Goal: Task Accomplishment & Management: Complete application form

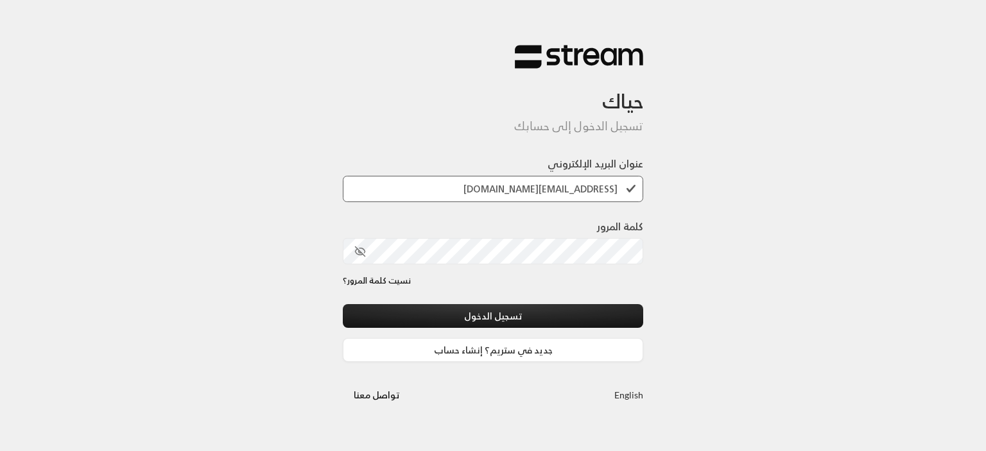
type input "[EMAIL_ADDRESS][DOMAIN_NAME]"
click at [584, 266] on div "كلمة المرور" at bounding box center [493, 247] width 300 height 56
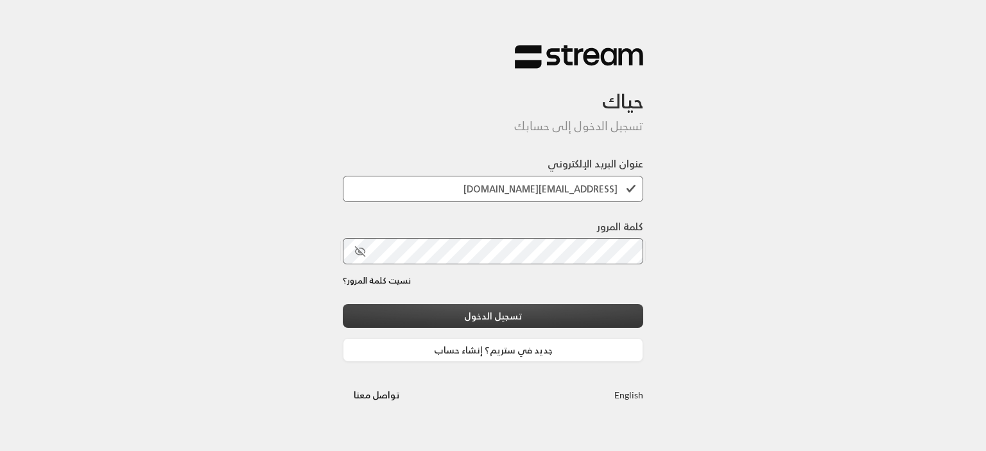
click at [531, 313] on button "تسجيل الدخول" at bounding box center [493, 316] width 300 height 24
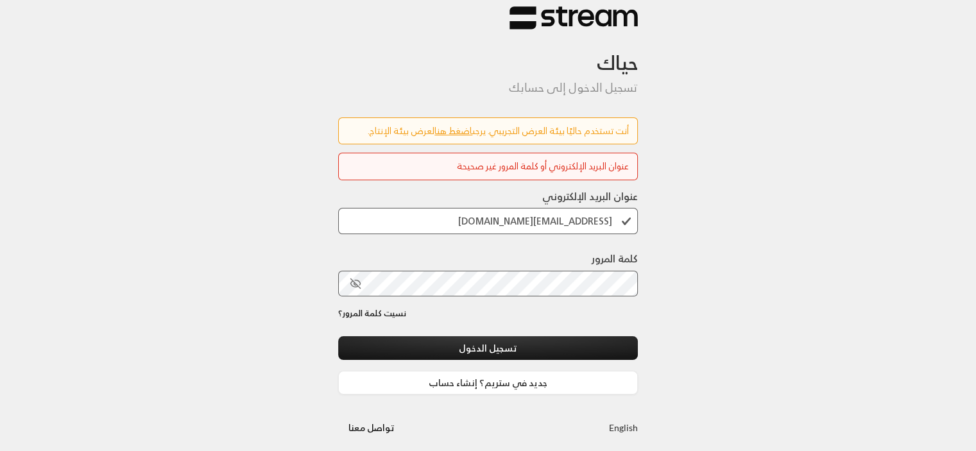
scroll to position [23, 0]
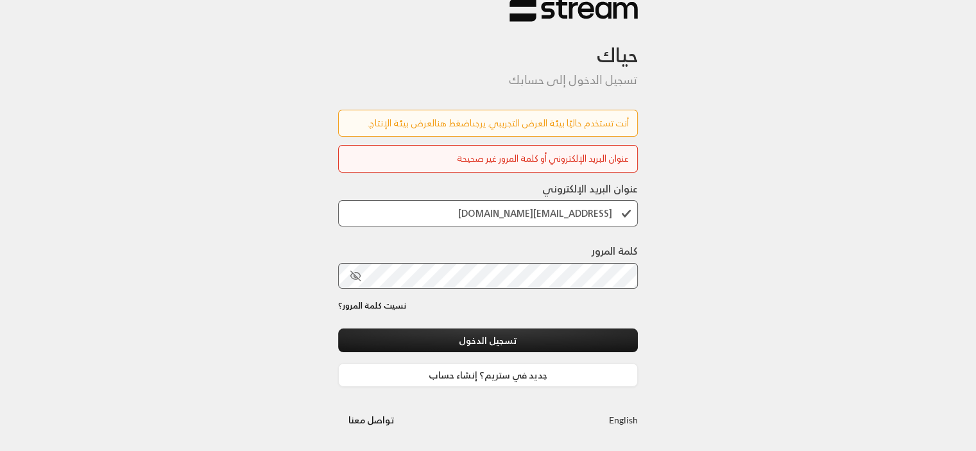
click at [449, 125] on link "اضغط هنا" at bounding box center [453, 123] width 38 height 16
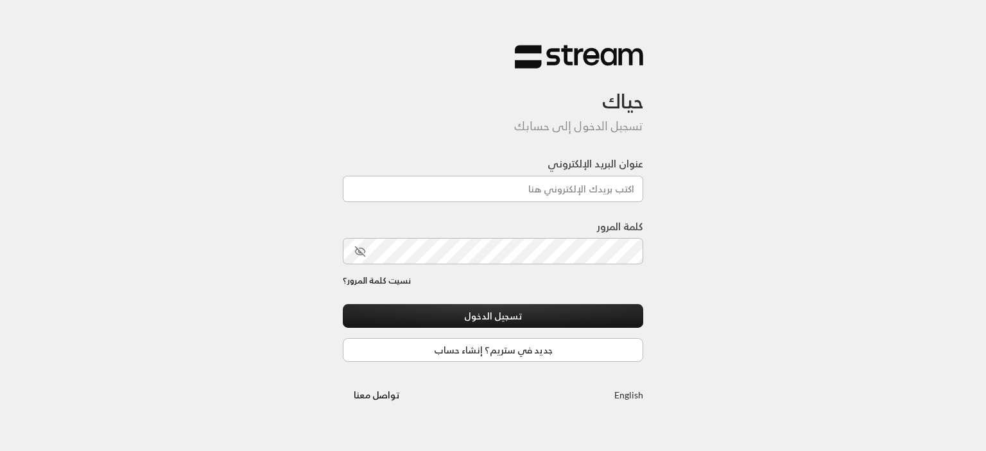
click at [725, 292] on div "حياك تسجيل الدخول إلى حسابك عنوان البريد الإلكتروني كلمة المرور نسيت كلمة المرو…" at bounding box center [493, 225] width 986 height 451
click at [554, 351] on link "جديد في ستريم؟ إنشاء حساب" at bounding box center [493, 350] width 300 height 24
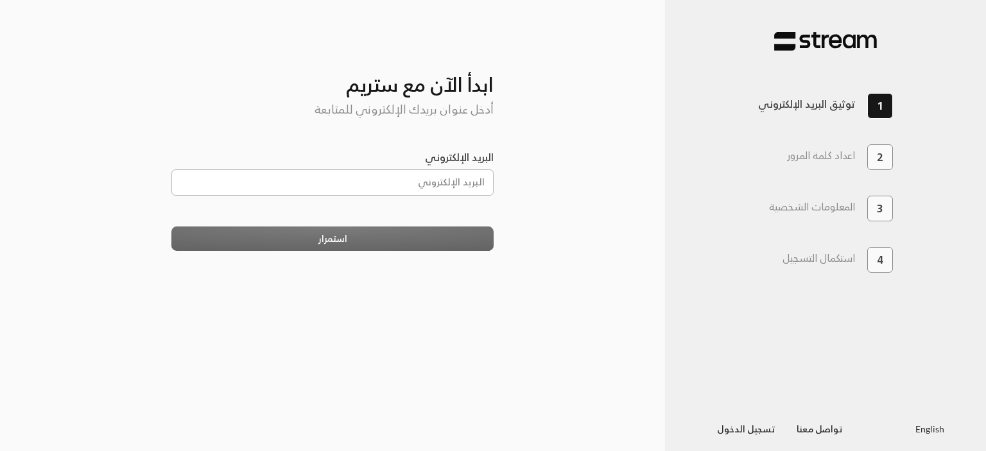
click at [445, 169] on div "البريد الإلكتروني" at bounding box center [332, 173] width 323 height 46
click at [442, 180] on input "البريد الإلكتروني" at bounding box center [332, 182] width 323 height 26
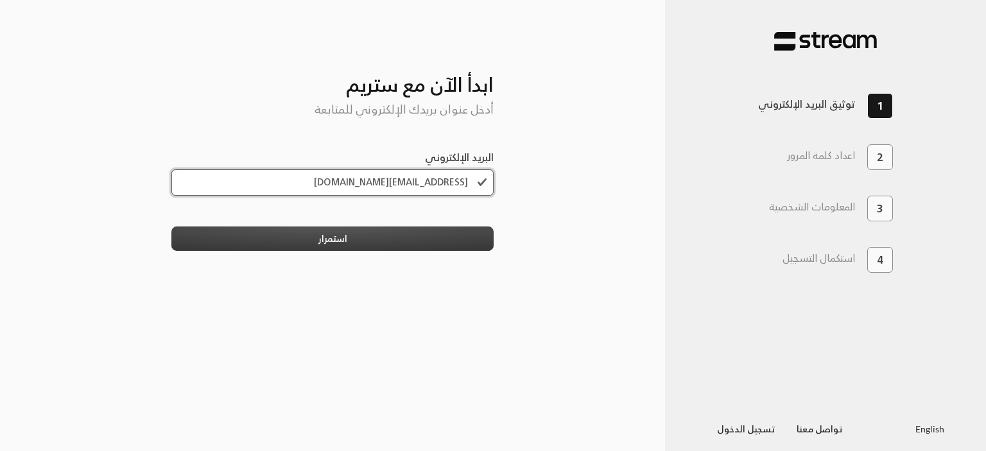
type input "[EMAIL_ADDRESS][DOMAIN_NAME]"
click at [406, 236] on button "استمرار" at bounding box center [332, 239] width 323 height 24
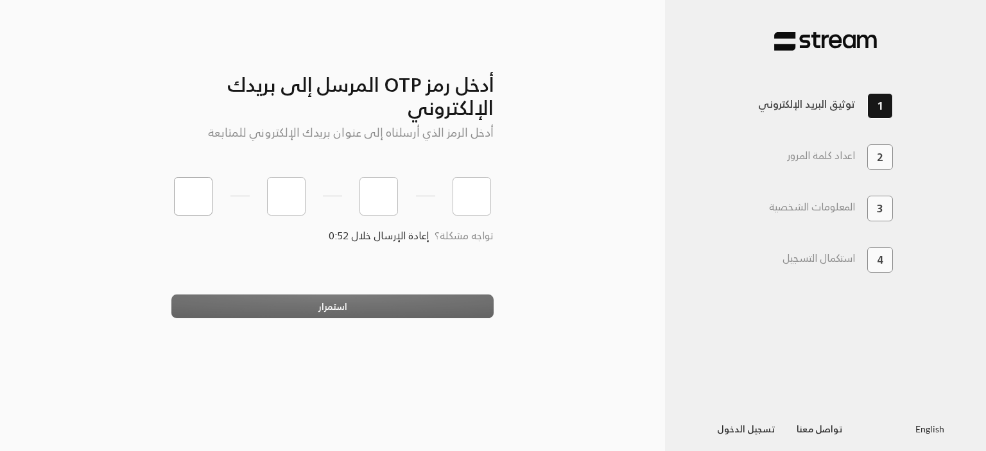
type input "1"
type input "2"
type input "3"
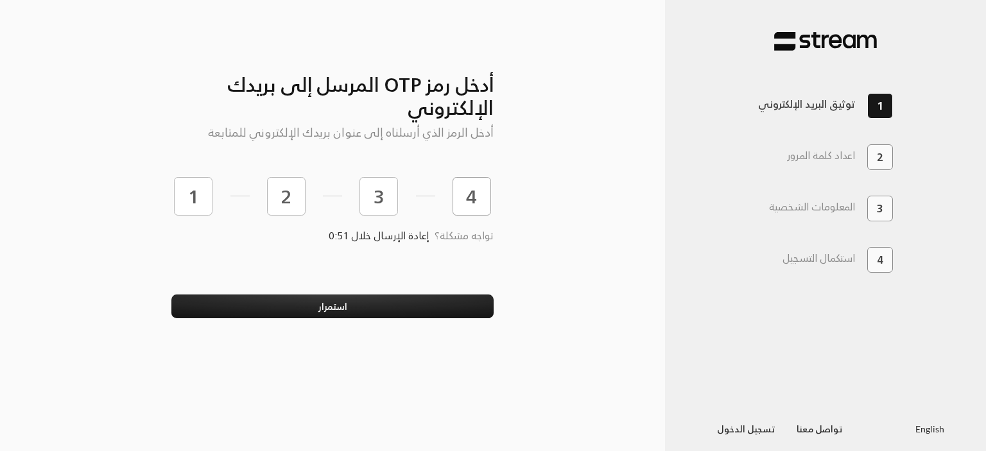
type input "4"
click at [171, 295] on button "استمرار" at bounding box center [332, 307] width 323 height 24
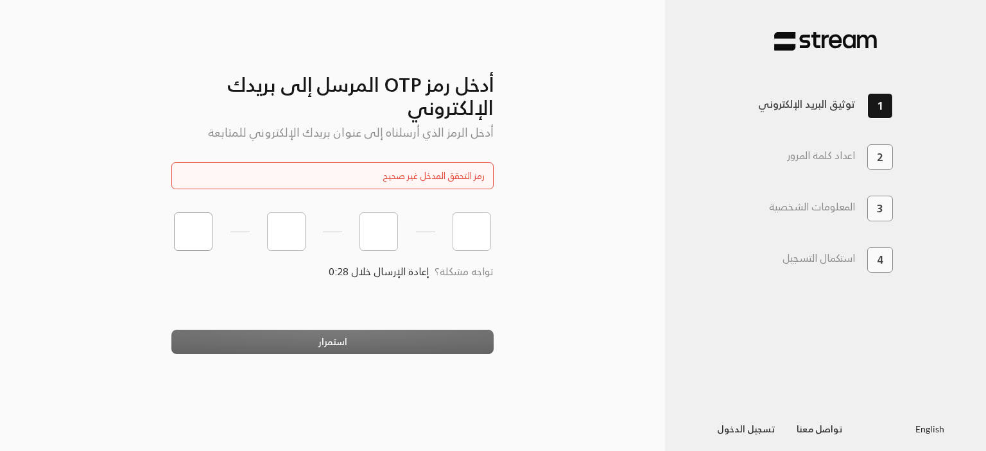
paste input "5"
type input "5"
type input "4"
type input "7"
type input "6"
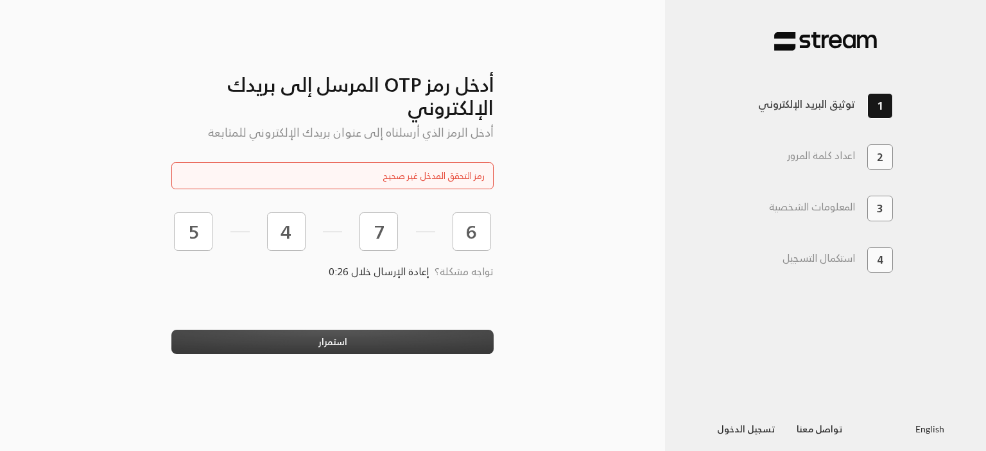
click at [354, 345] on button "استمرار" at bounding box center [332, 342] width 323 height 24
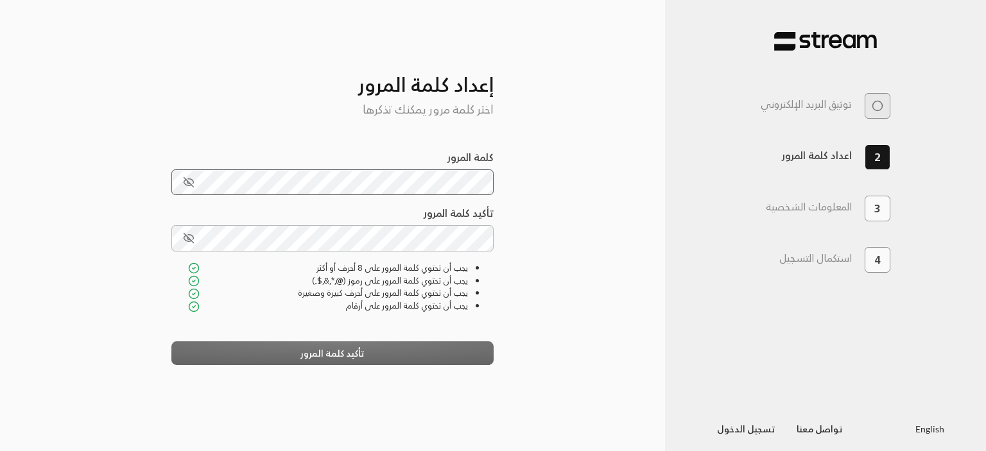
click at [192, 178] on icon "toggle password visibility" at bounding box center [189, 182] width 12 height 12
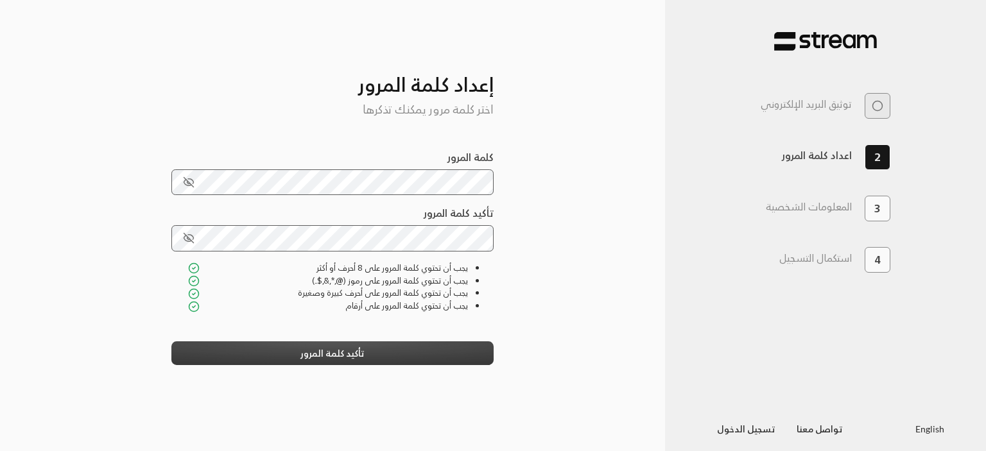
click at [331, 357] on button "تأكيد كلمة المرور" at bounding box center [332, 353] width 323 height 24
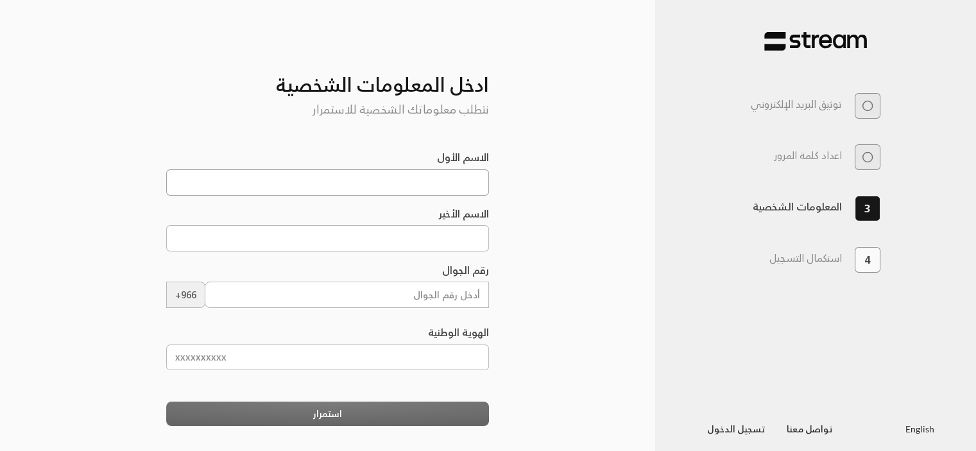
click at [373, 182] on input "الاسم الأول" at bounding box center [327, 182] width 323 height 26
type input "Mohammed"
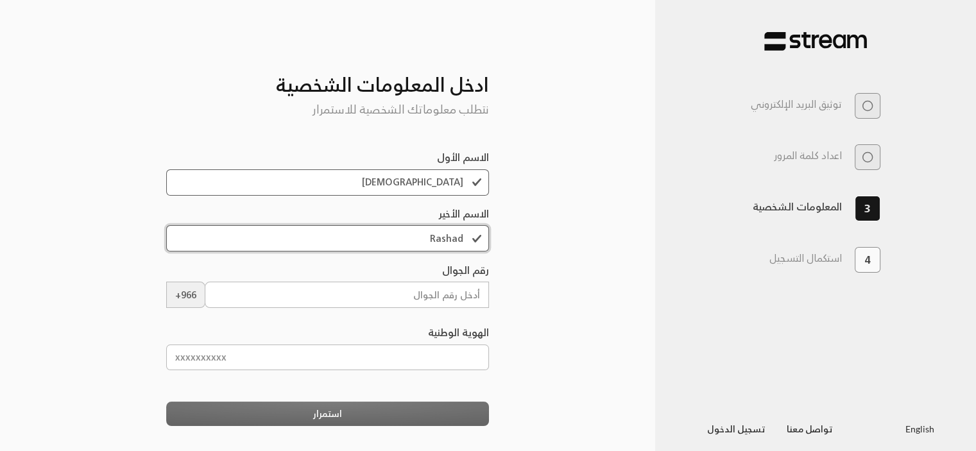
type input "Rashad"
type input "536344351"
click at [236, 350] on input "الهوية الوطنية" at bounding box center [327, 358] width 323 height 26
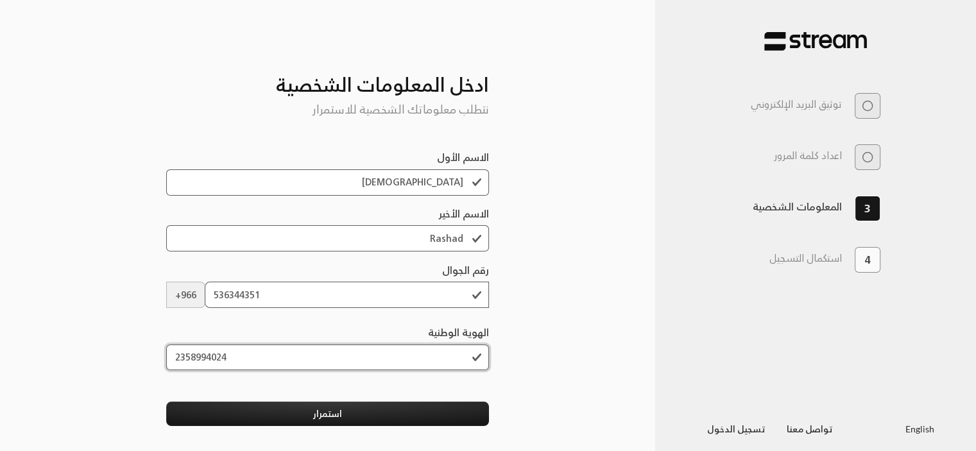
click at [415, 361] on input "2358994024" at bounding box center [327, 358] width 323 height 26
paste input "1046403927"
type input "1046403927"
click at [563, 318] on div "أدخل رمز OTP المرسل إلى بريدك الإلكتروني أدخل الرمز الذي أرسلناه إلى عنوان بريد…" at bounding box center [327, 239] width 655 height 436
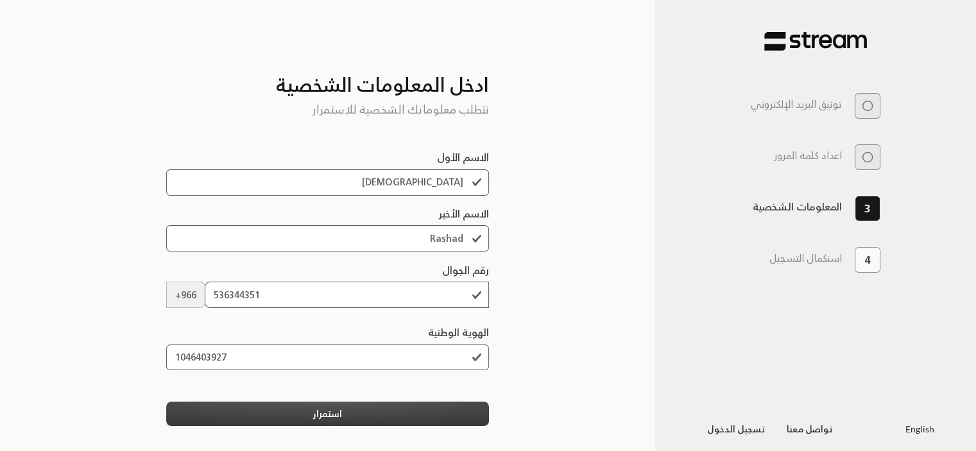
click at [350, 410] on button "استمرار" at bounding box center [327, 414] width 323 height 24
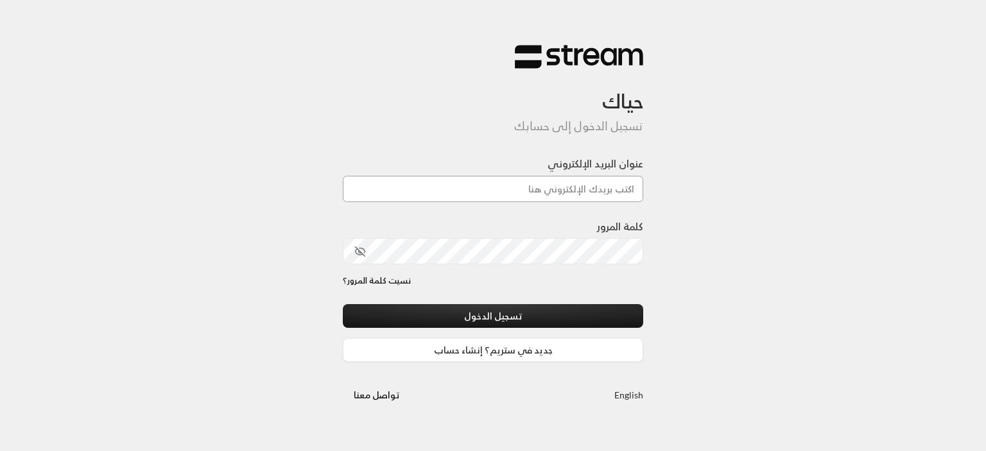
click at [594, 195] on input "عنوان البريد الإلكتروني" at bounding box center [493, 189] width 300 height 26
type input "[EMAIL_ADDRESS][DOMAIN_NAME]"
click at [364, 246] on icon "toggle password visibility" at bounding box center [360, 252] width 12 height 12
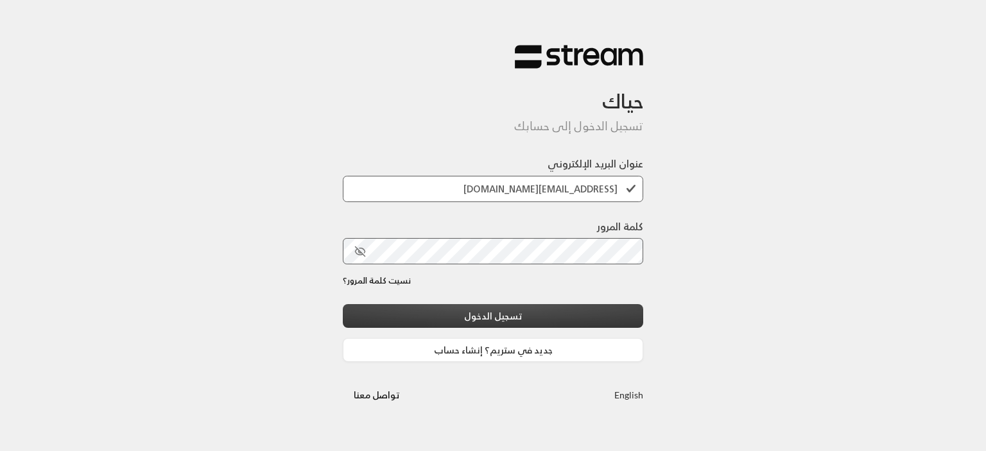
click at [526, 306] on button "تسجيل الدخول" at bounding box center [493, 316] width 300 height 24
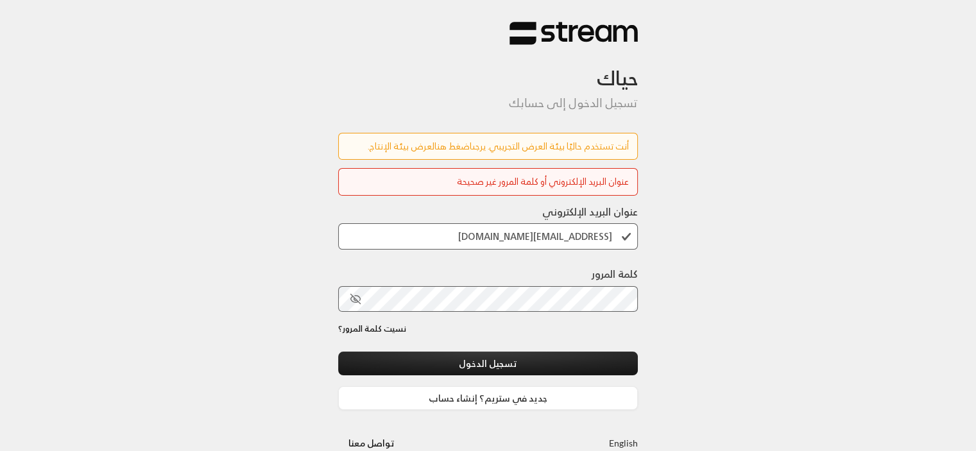
click at [447, 150] on link "اضغط هنا" at bounding box center [453, 146] width 38 height 16
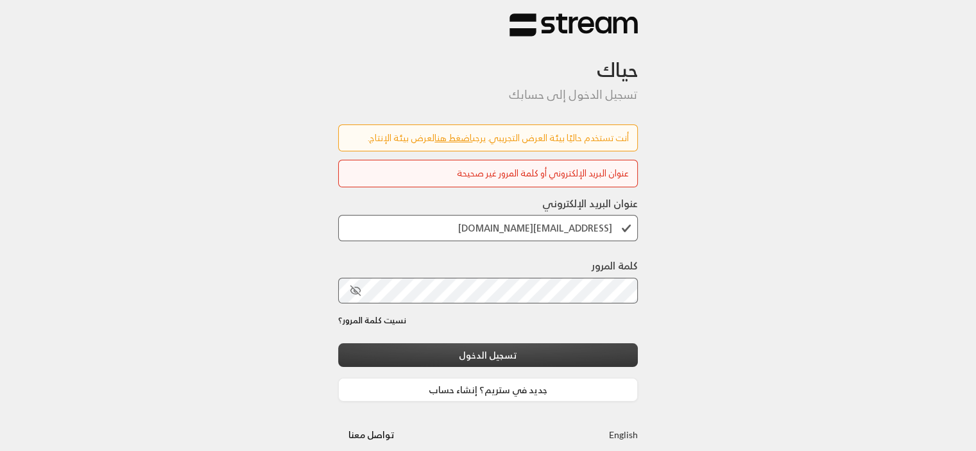
scroll to position [23, 0]
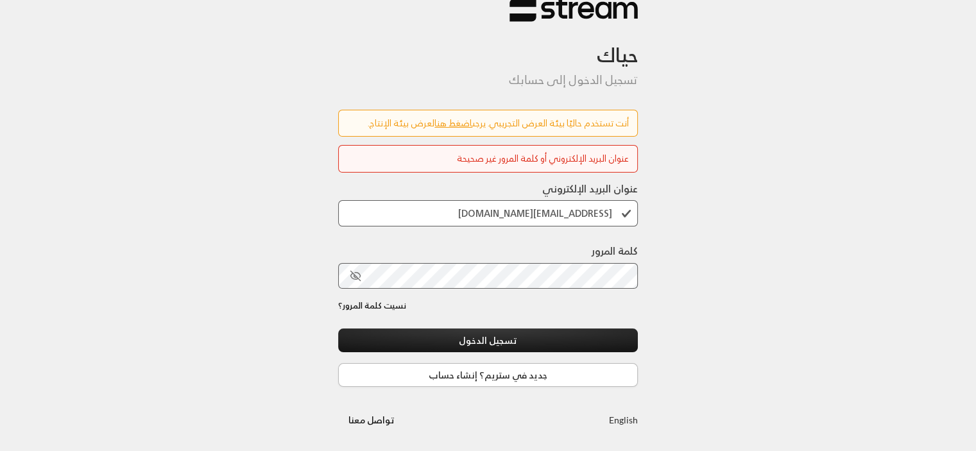
click at [490, 383] on link "جديد في ستريم؟ إنشاء حساب" at bounding box center [488, 375] width 300 height 24
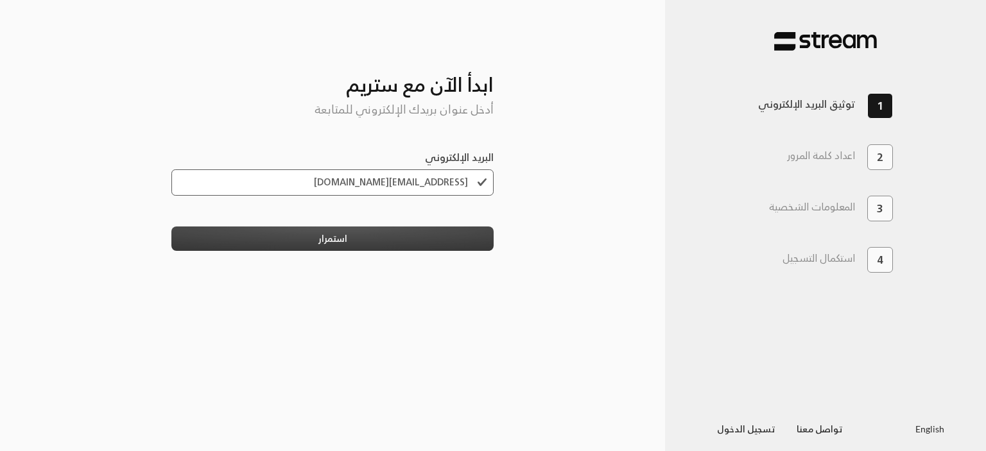
type input "[EMAIL_ADDRESS][DOMAIN_NAME]"
click at [340, 248] on button "استمرار" at bounding box center [332, 239] width 323 height 24
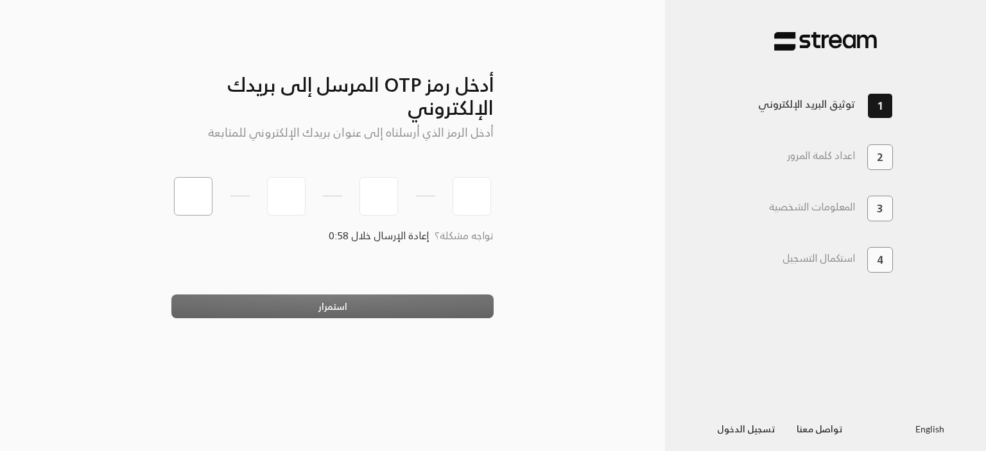
type input "1"
type input "2"
type input "3"
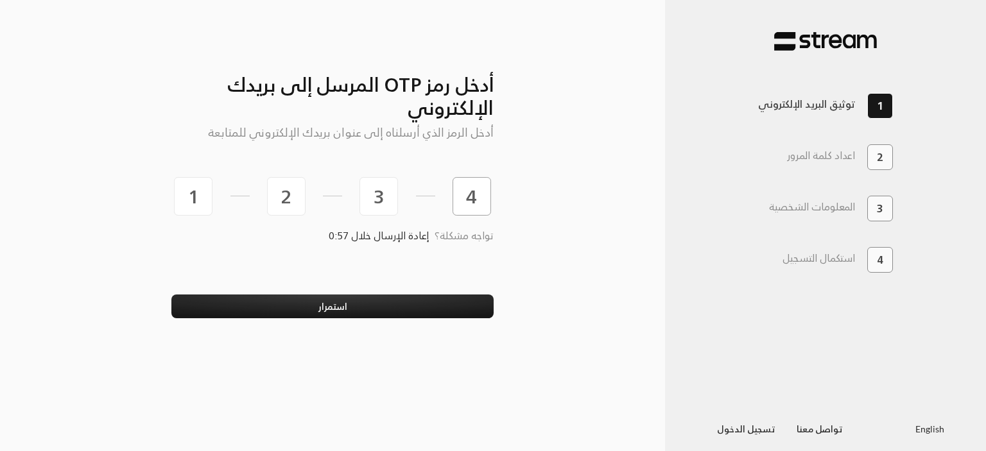
type input "4"
click at [171, 295] on button "استمرار" at bounding box center [332, 307] width 323 height 24
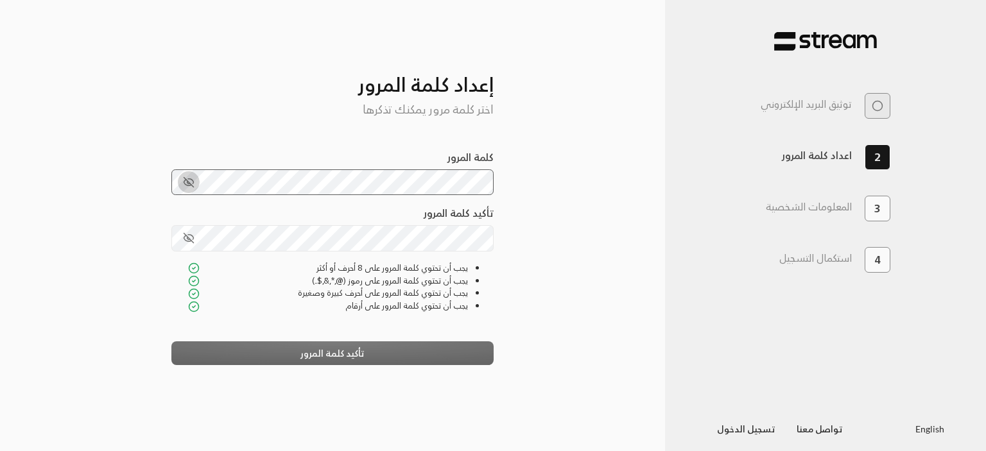
click at [194, 185] on icon "toggle password visibility" at bounding box center [189, 182] width 12 height 12
click at [224, 116] on h5 "اختر كلمة مرور يمكنك تذكرها" at bounding box center [332, 110] width 323 height 14
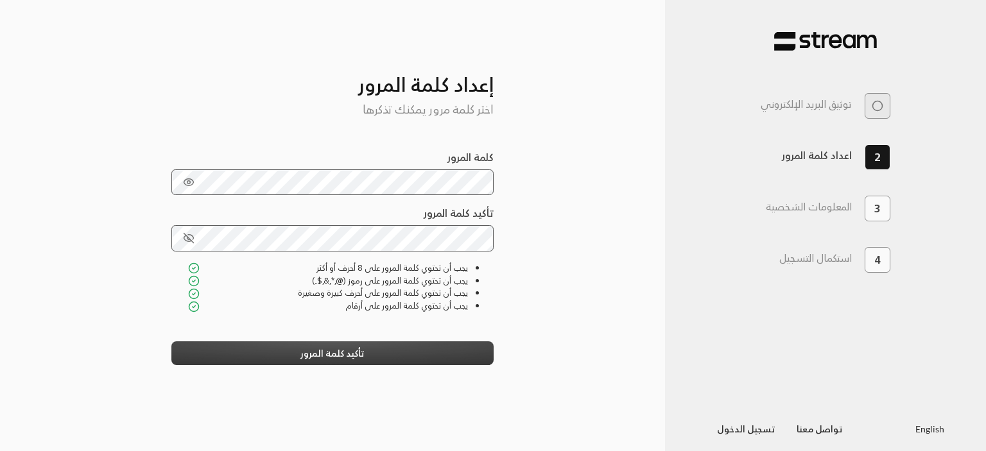
click at [385, 359] on button "تأكيد كلمة المرور" at bounding box center [332, 353] width 323 height 24
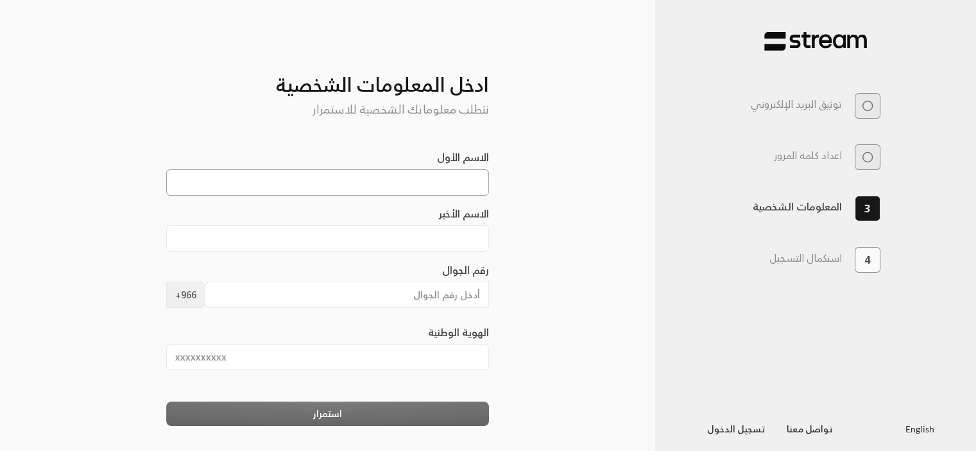
click at [449, 191] on input "الاسم الأول" at bounding box center [327, 182] width 323 height 26
type input "[PERSON_NAME]"
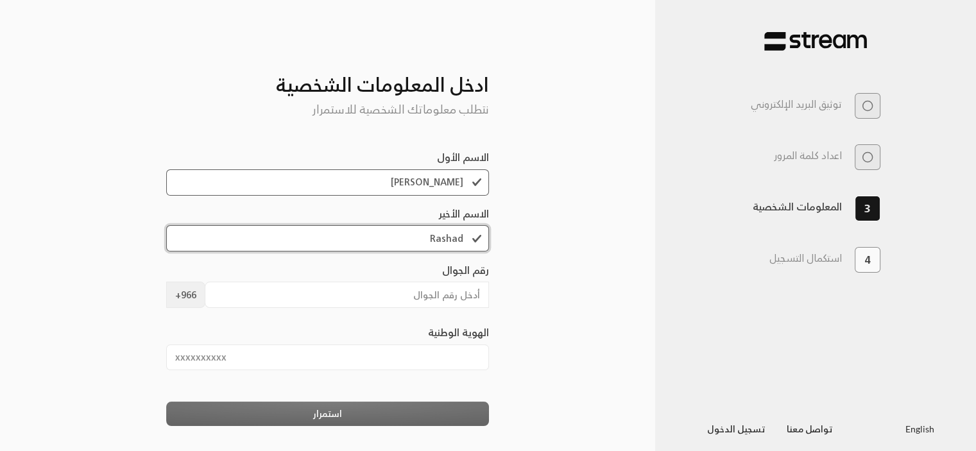
type input "Rashad"
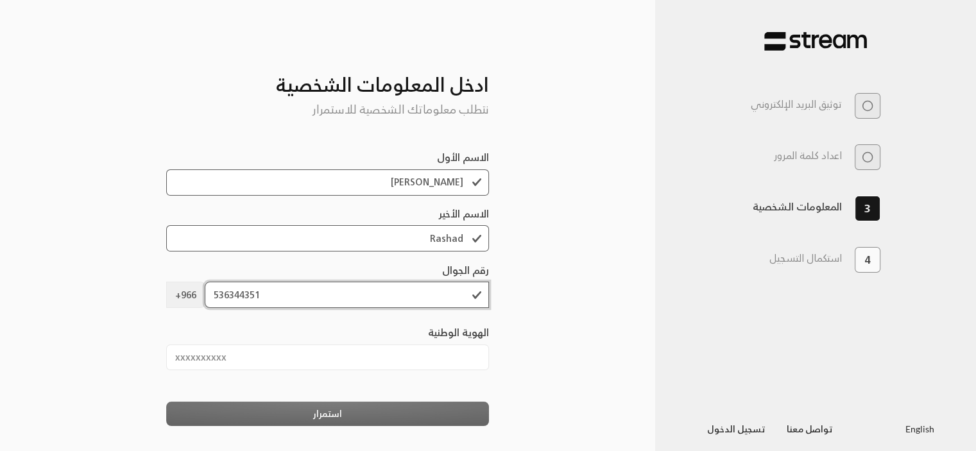
type input "536344351"
click at [426, 356] on input "الهوية الوطنية" at bounding box center [327, 358] width 323 height 26
type input "1046403927"
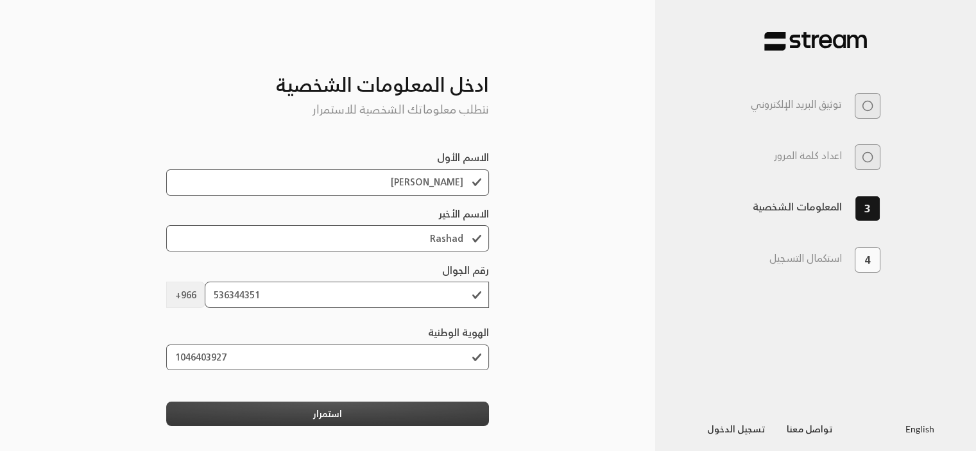
click at [372, 416] on button "استمرار" at bounding box center [327, 414] width 323 height 24
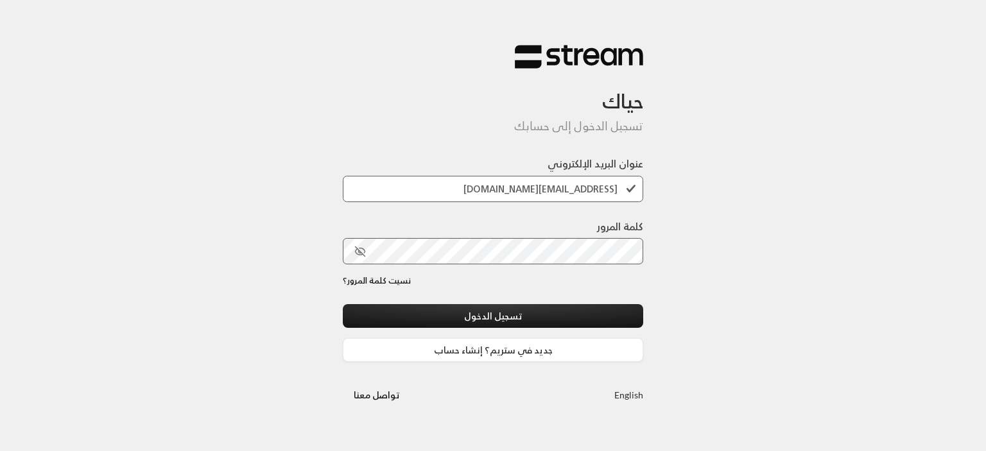
click at [364, 243] on button "toggle password visibility" at bounding box center [360, 252] width 22 height 22
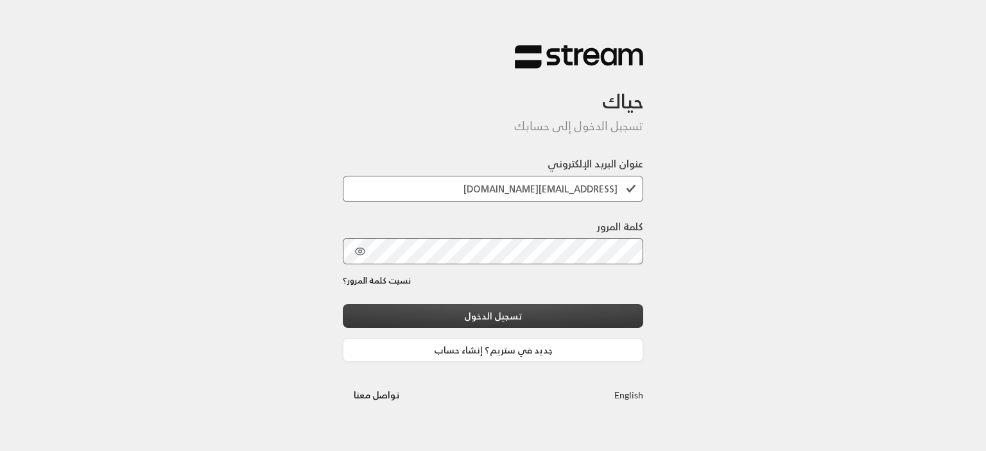
click at [481, 315] on button "تسجيل الدخول" at bounding box center [493, 316] width 300 height 24
